Goal: Contribute content

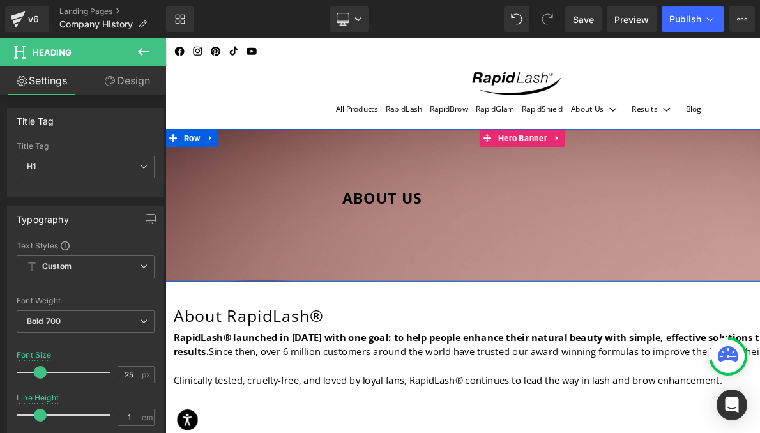
scroll to position [613, 0]
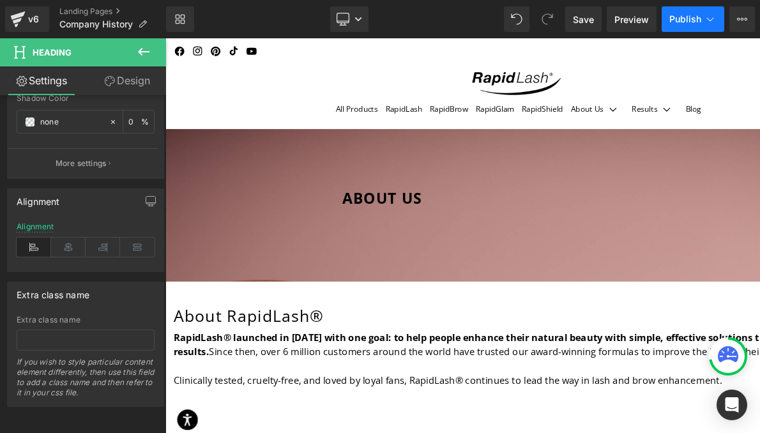
click at [689, 19] on span "Publish" at bounding box center [685, 19] width 32 height 10
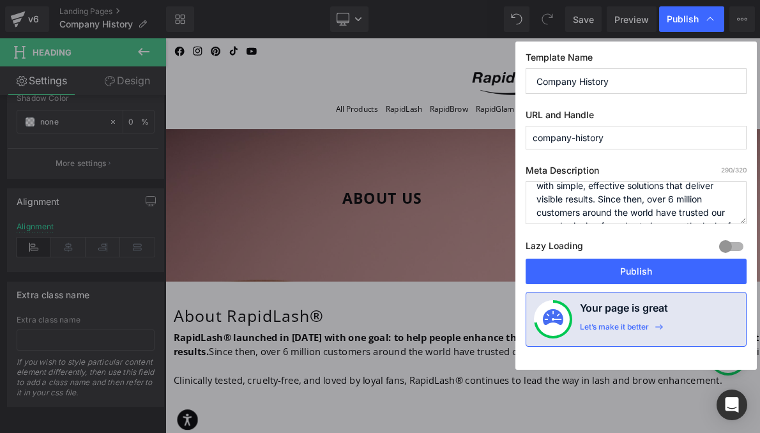
scroll to position [67, 0]
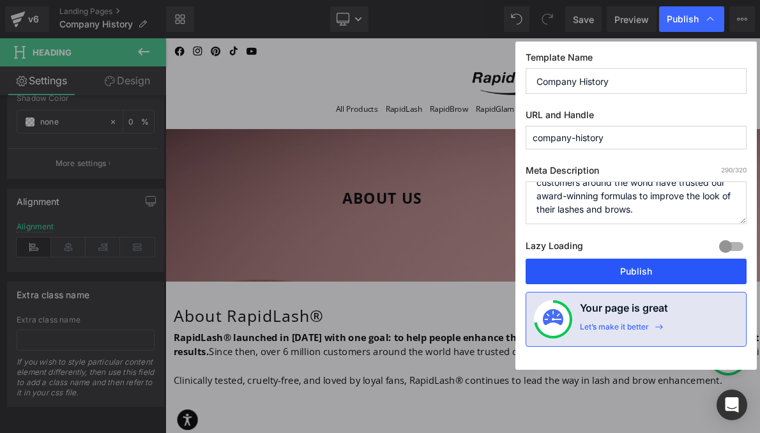
click at [630, 274] on button "Publish" at bounding box center [636, 272] width 221 height 26
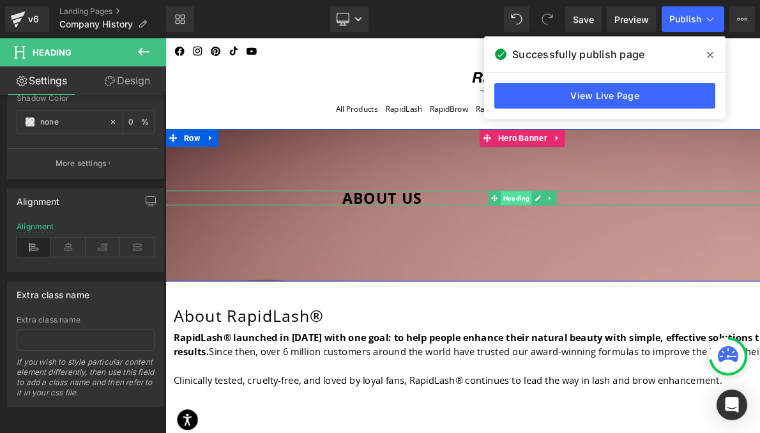
click at [545, 210] on span "Heading" at bounding box center [545, 211] width 34 height 15
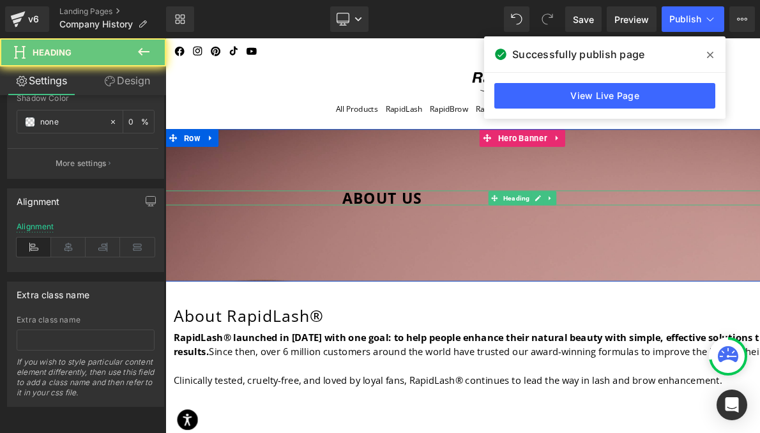
click at [611, 211] on h1 "ABOUT US" at bounding box center [647, 211] width 581 height 16
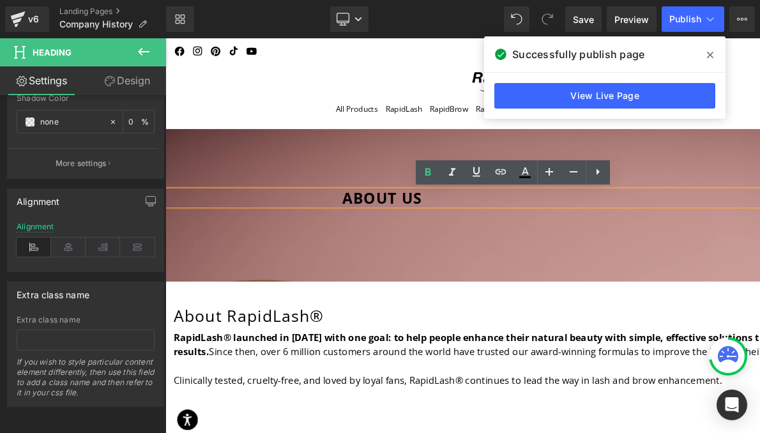
drag, startPoint x: 611, startPoint y: 211, endPoint x: 494, endPoint y: 206, distance: 117.0
click at [494, 206] on h1 "ABOUT US" at bounding box center [647, 211] width 581 height 16
click at [443, 204] on span "ABOUT US" at bounding box center [400, 211] width 86 height 22
drag, startPoint x: 595, startPoint y: 211, endPoint x: 512, endPoint y: 213, distance: 83.0
click at [443, 213] on span "ABOUT US" at bounding box center [400, 211] width 86 height 22
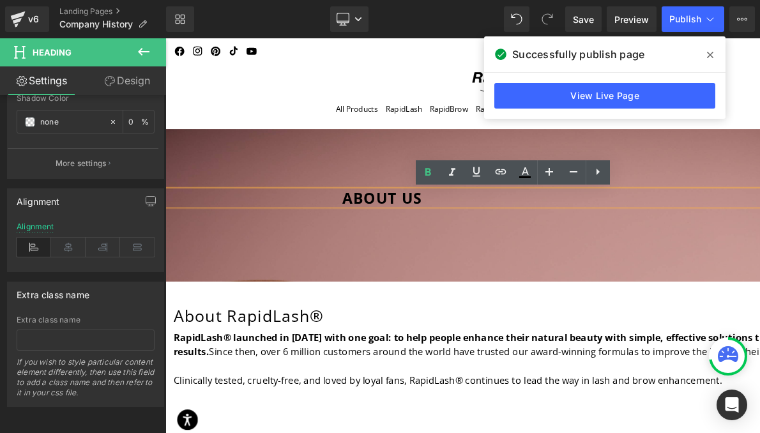
copy span "ABOUT US"
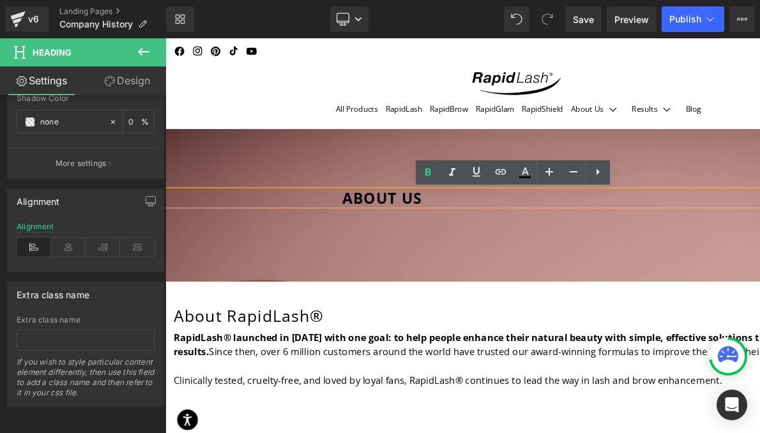
click at [584, 238] on div at bounding box center [551, 219] width 773 height 165
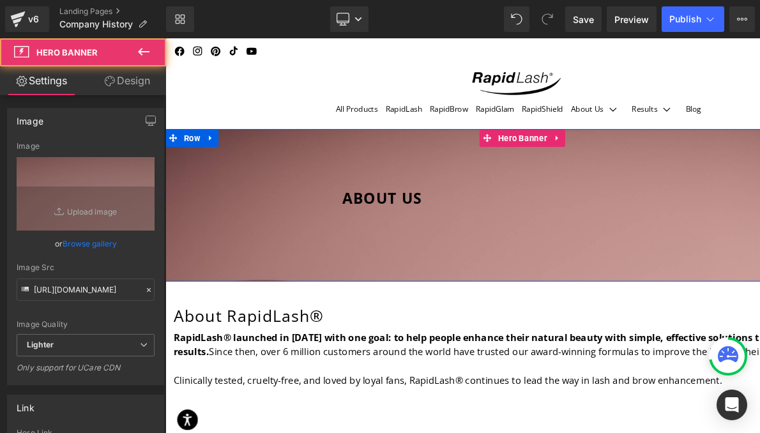
click at [516, 295] on div at bounding box center [551, 219] width 773 height 165
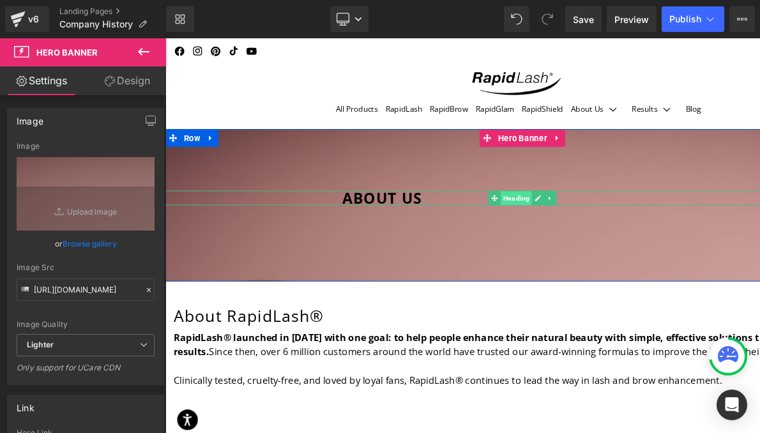
click at [528, 208] on span "Heading" at bounding box center [545, 211] width 34 height 15
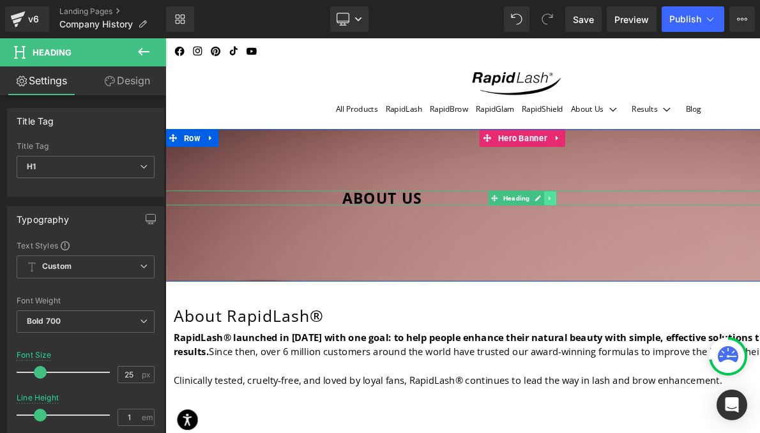
click at [581, 211] on icon at bounding box center [582, 212] width 7 height 8
click at [586, 210] on icon at bounding box center [588, 211] width 7 height 7
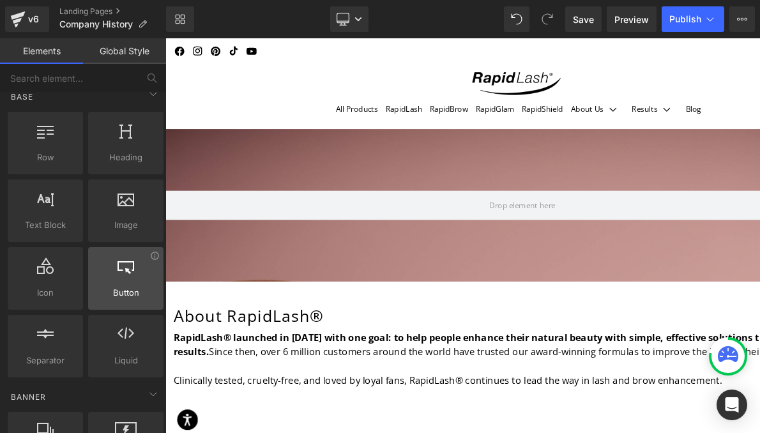
scroll to position [17, 0]
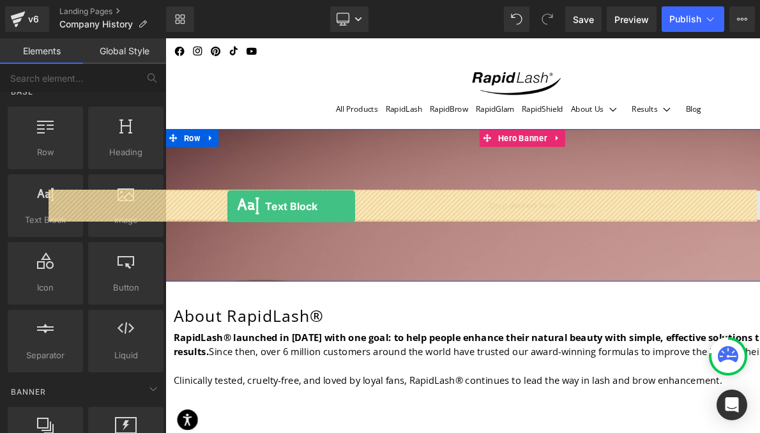
drag, startPoint x: 211, startPoint y: 238, endPoint x: 232, endPoint y: 220, distance: 27.6
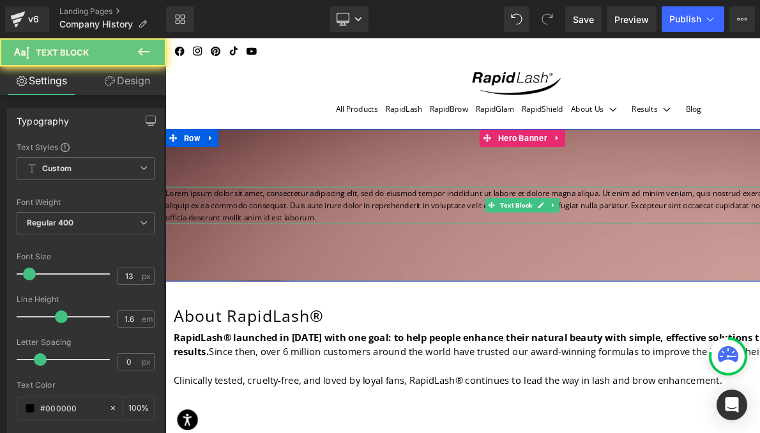
click at [421, 218] on p "Lorem ipsum dolor sit amet, consectetur adipiscing elit, sed do eiusmod tempor …" at bounding box center [551, 219] width 773 height 40
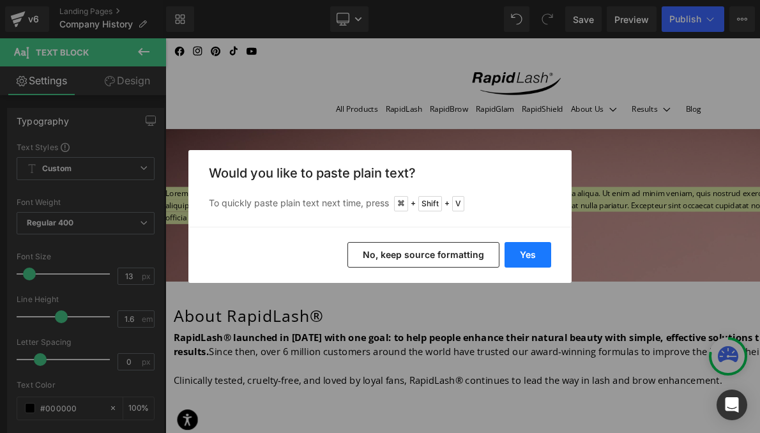
click at [521, 254] on button "Yes" at bounding box center [528, 255] width 47 height 26
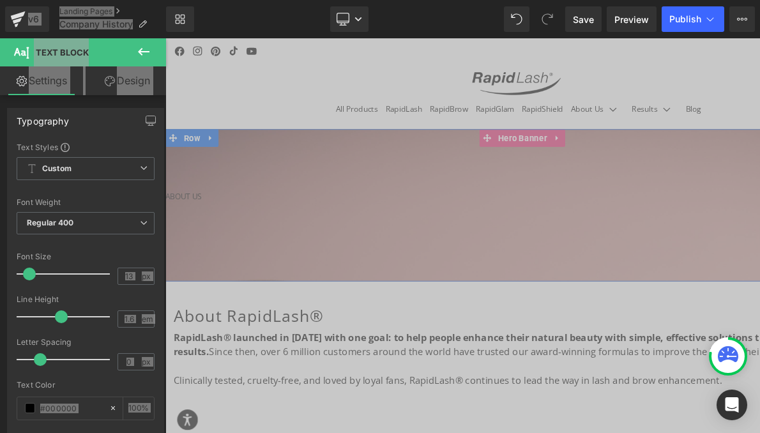
click at [276, 251] on div at bounding box center [551, 219] width 773 height 165
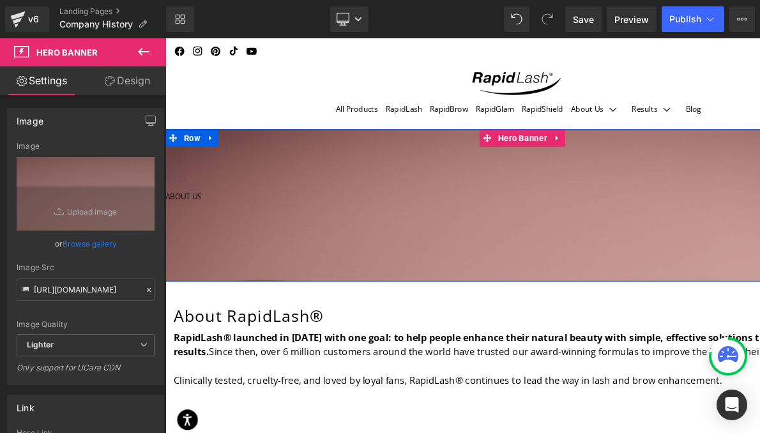
click at [245, 247] on div at bounding box center [551, 219] width 773 height 165
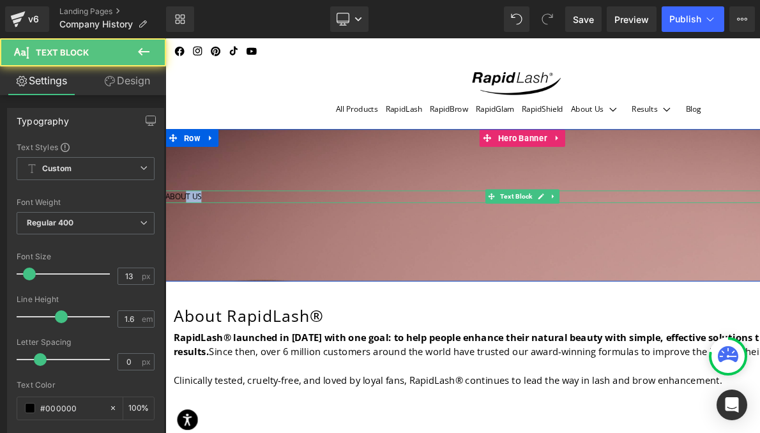
drag, startPoint x: 210, startPoint y: 206, endPoint x: 182, endPoint y: 206, distance: 28.1
click at [182, 206] on p "ABOUT US" at bounding box center [551, 209] width 773 height 13
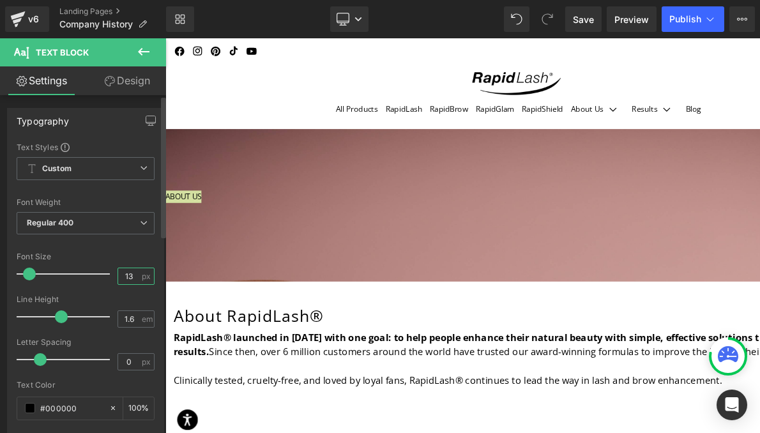
click at [110, 276] on div "Font Size 13 px" at bounding box center [86, 273] width 138 height 43
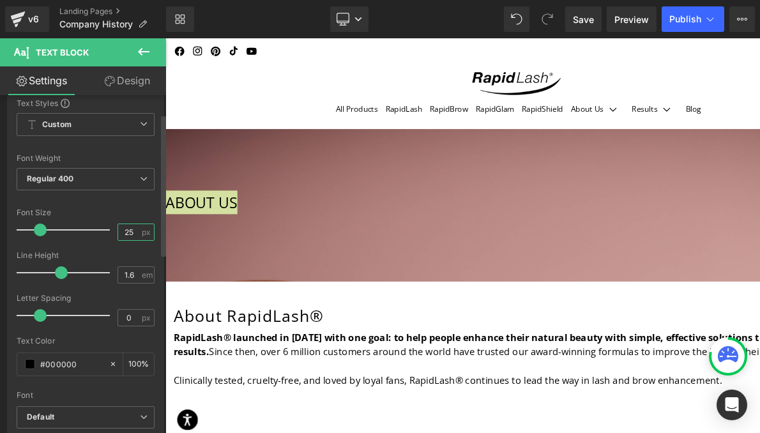
scroll to position [43, 0]
type input "25"
click at [140, 178] on icon at bounding box center [144, 180] width 8 height 8
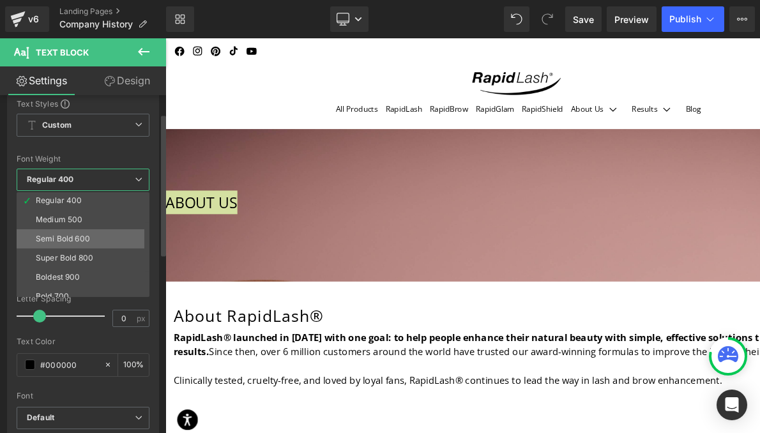
scroll to position [106, 0]
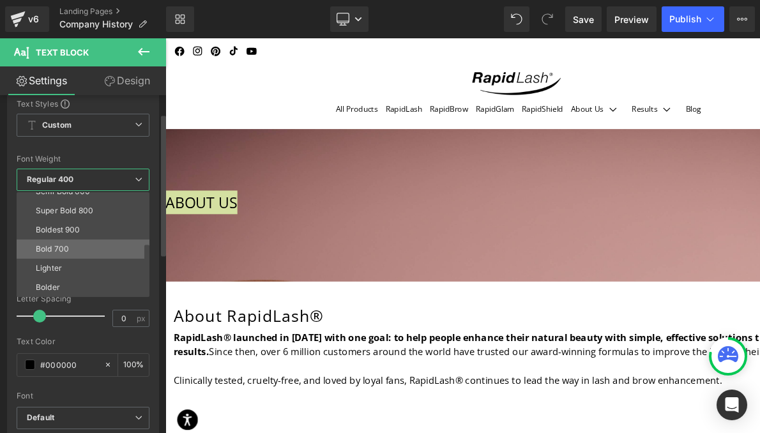
click at [45, 245] on div "Bold 700" at bounding box center [52, 249] width 33 height 9
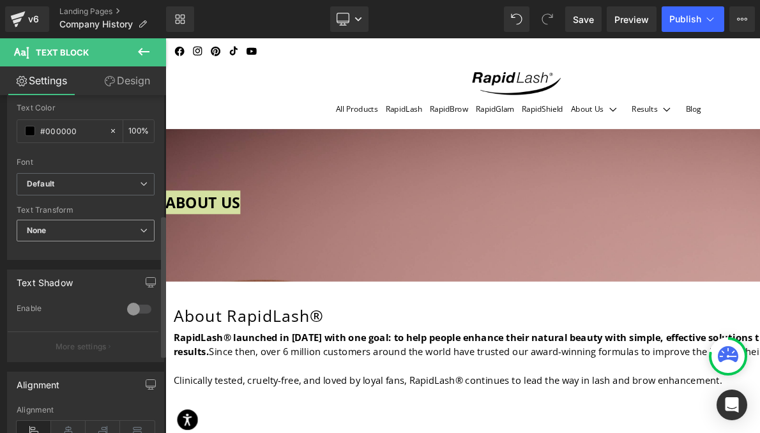
scroll to position [273, 0]
click at [98, 183] on b "Default" at bounding box center [83, 188] width 113 height 11
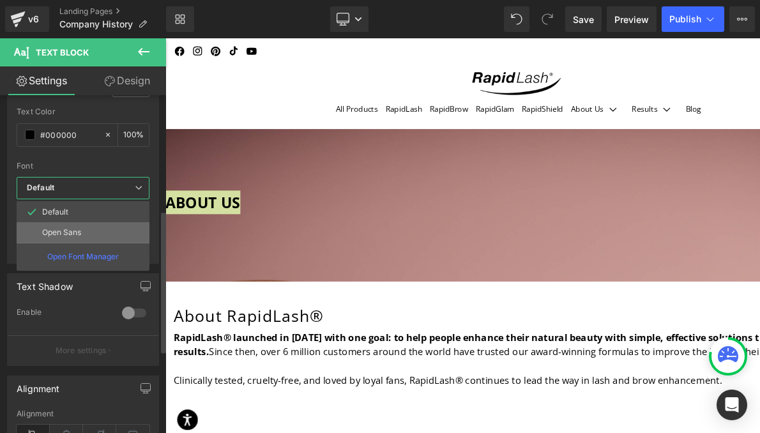
click at [69, 235] on p "Open Sans" at bounding box center [61, 232] width 39 height 9
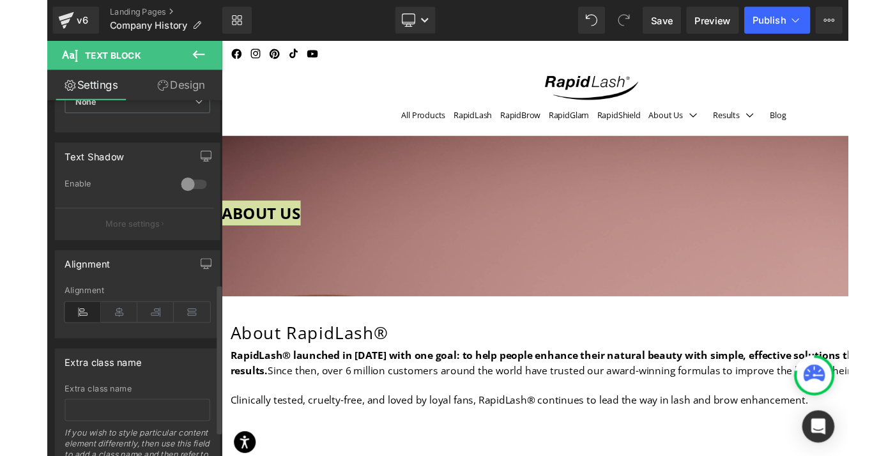
scroll to position [424, 0]
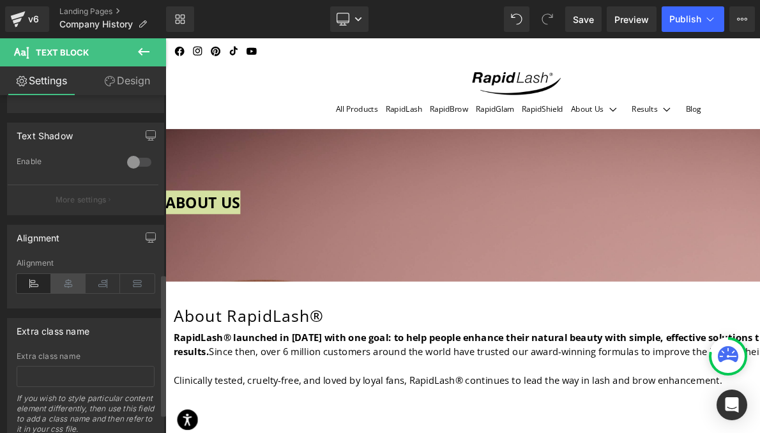
click at [63, 289] on icon at bounding box center [68, 283] width 34 height 19
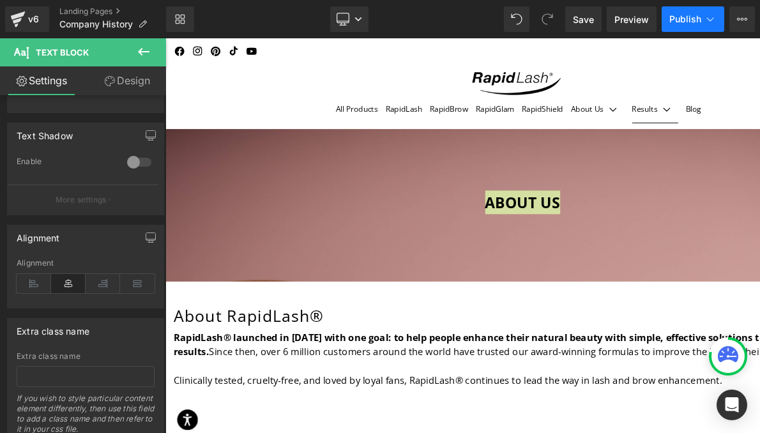
click at [683, 20] on span "Publish" at bounding box center [685, 19] width 32 height 10
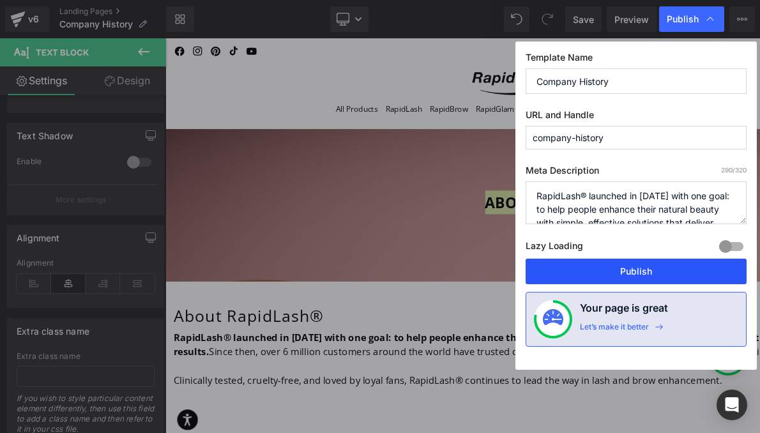
click at [651, 267] on button "Publish" at bounding box center [636, 272] width 221 height 26
